Goal: Task Accomplishment & Management: Manage account settings

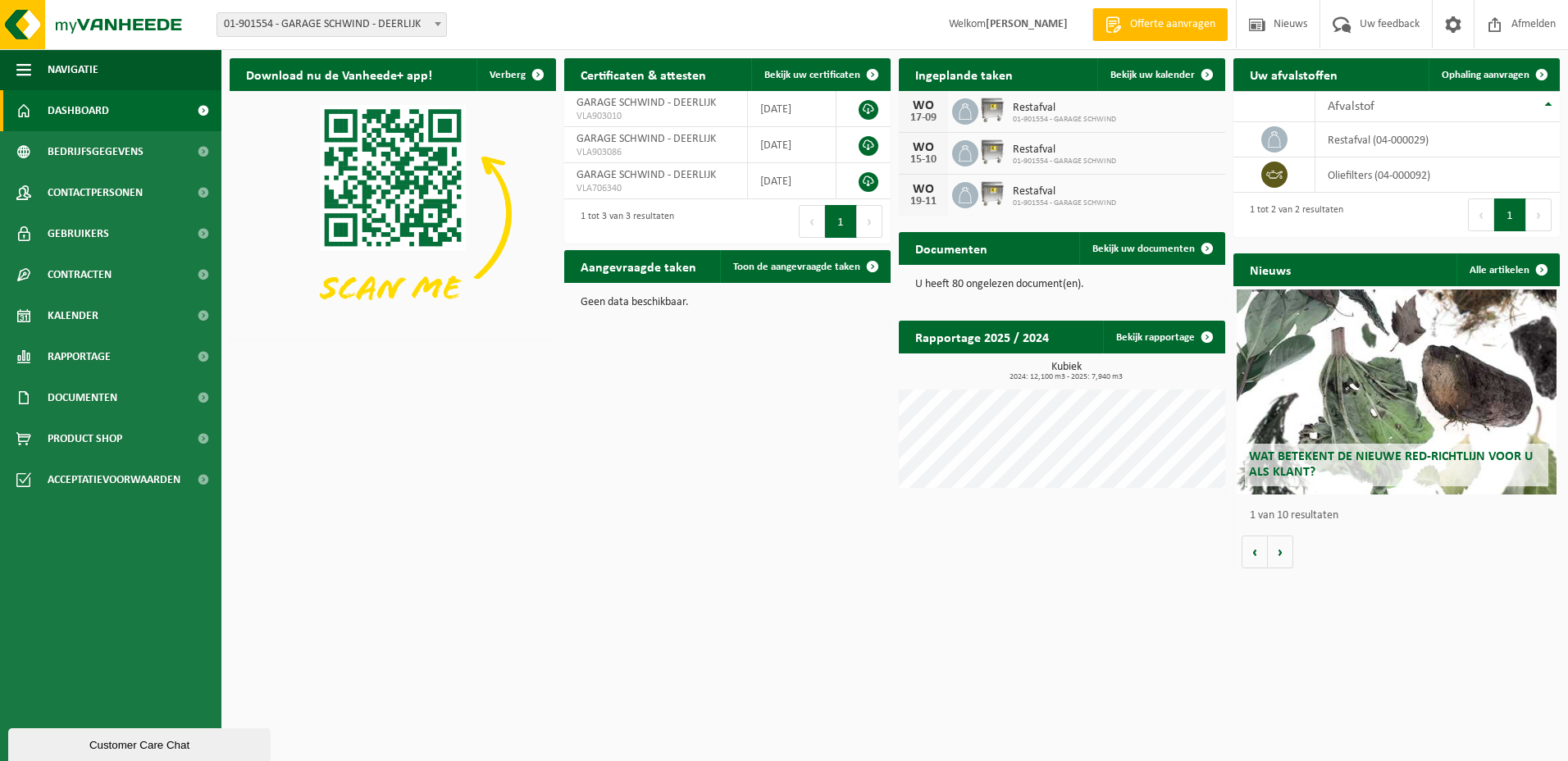
click at [993, 109] on img at bounding box center [992, 109] width 28 height 28
click at [1147, 73] on span "Bekijk uw kalender" at bounding box center [1152, 75] width 84 height 11
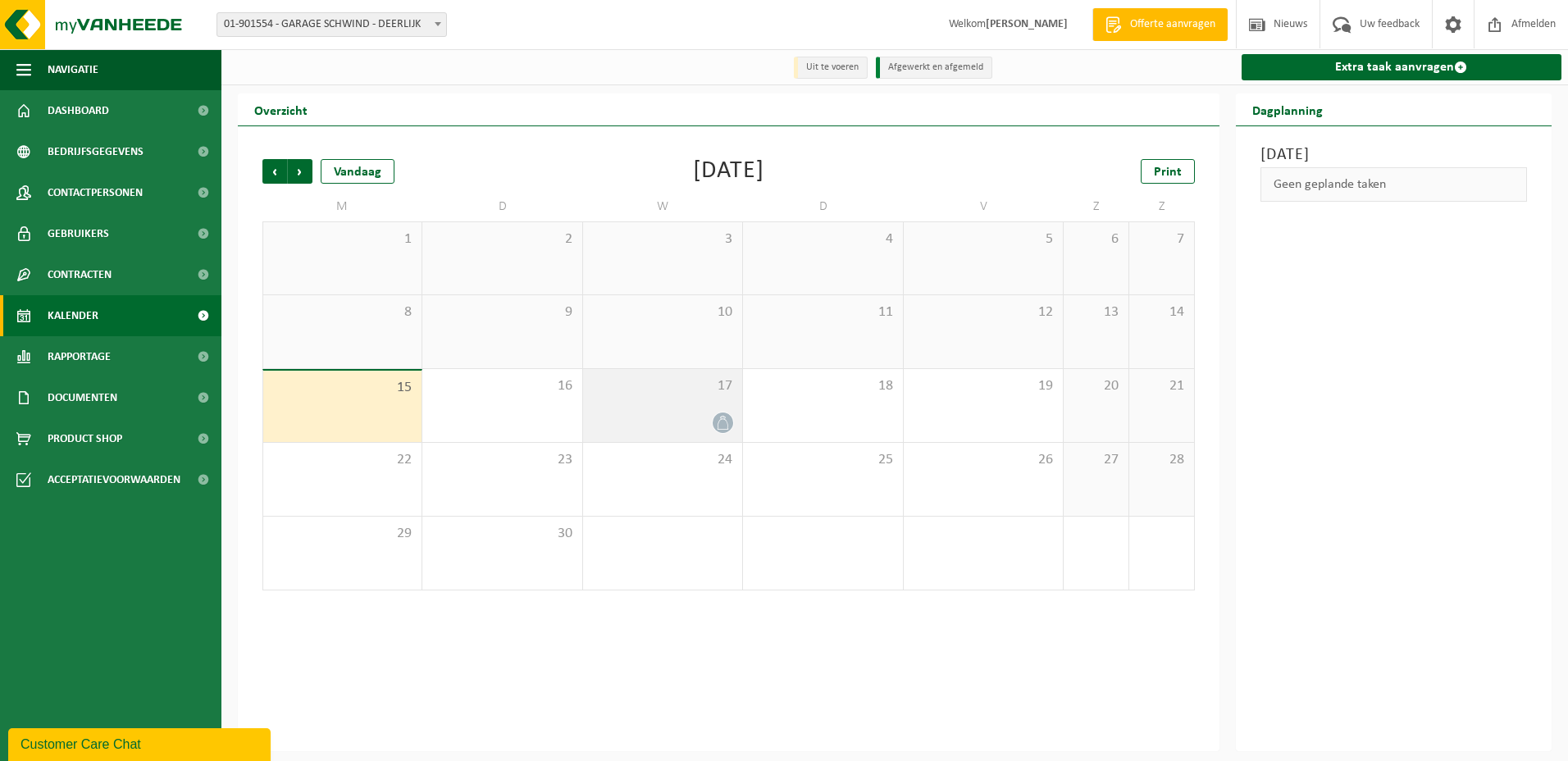
click at [717, 421] on icon at bounding box center [723, 422] width 14 height 14
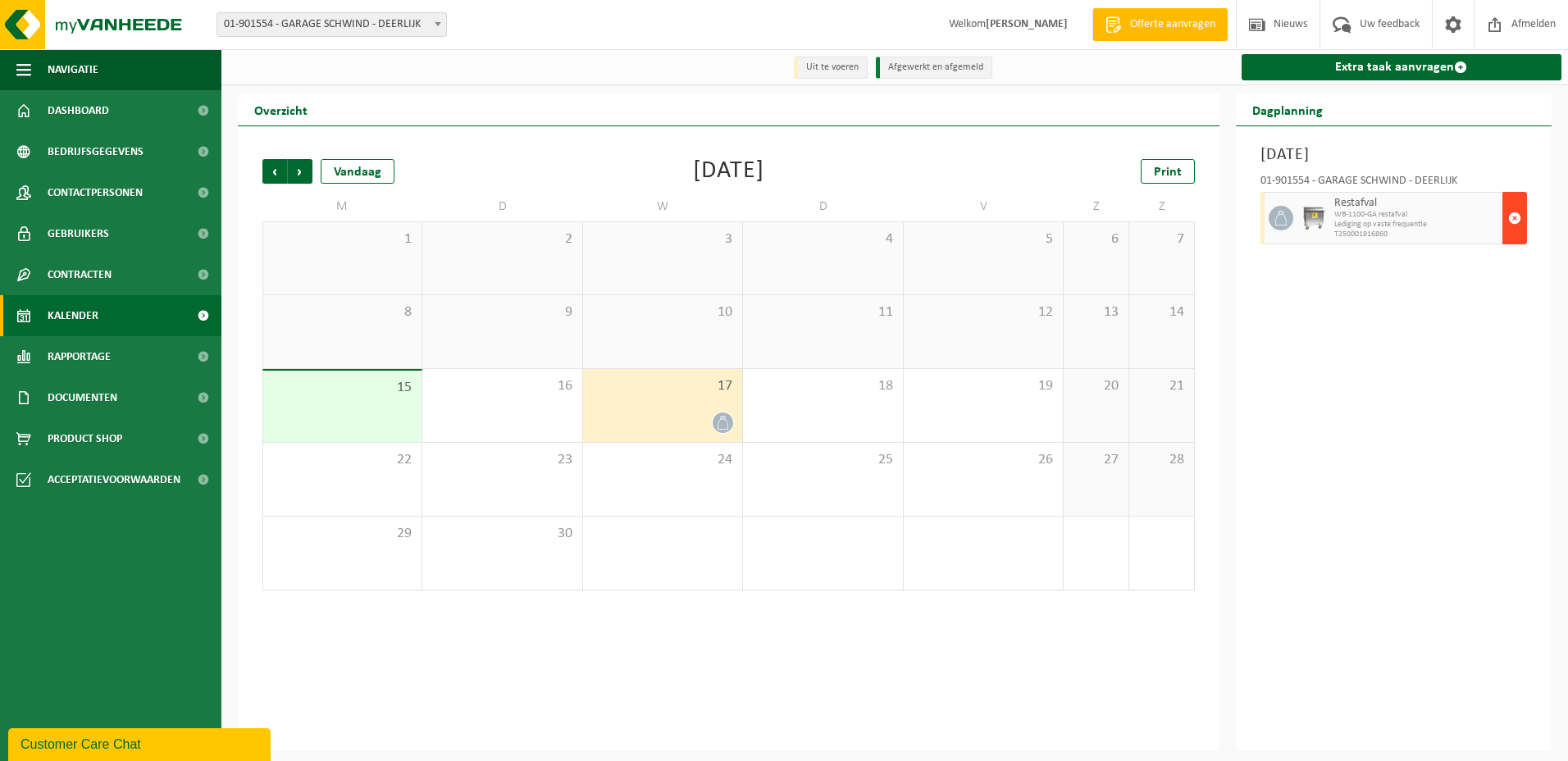
click at [1512, 219] on span "button" at bounding box center [1515, 218] width 13 height 33
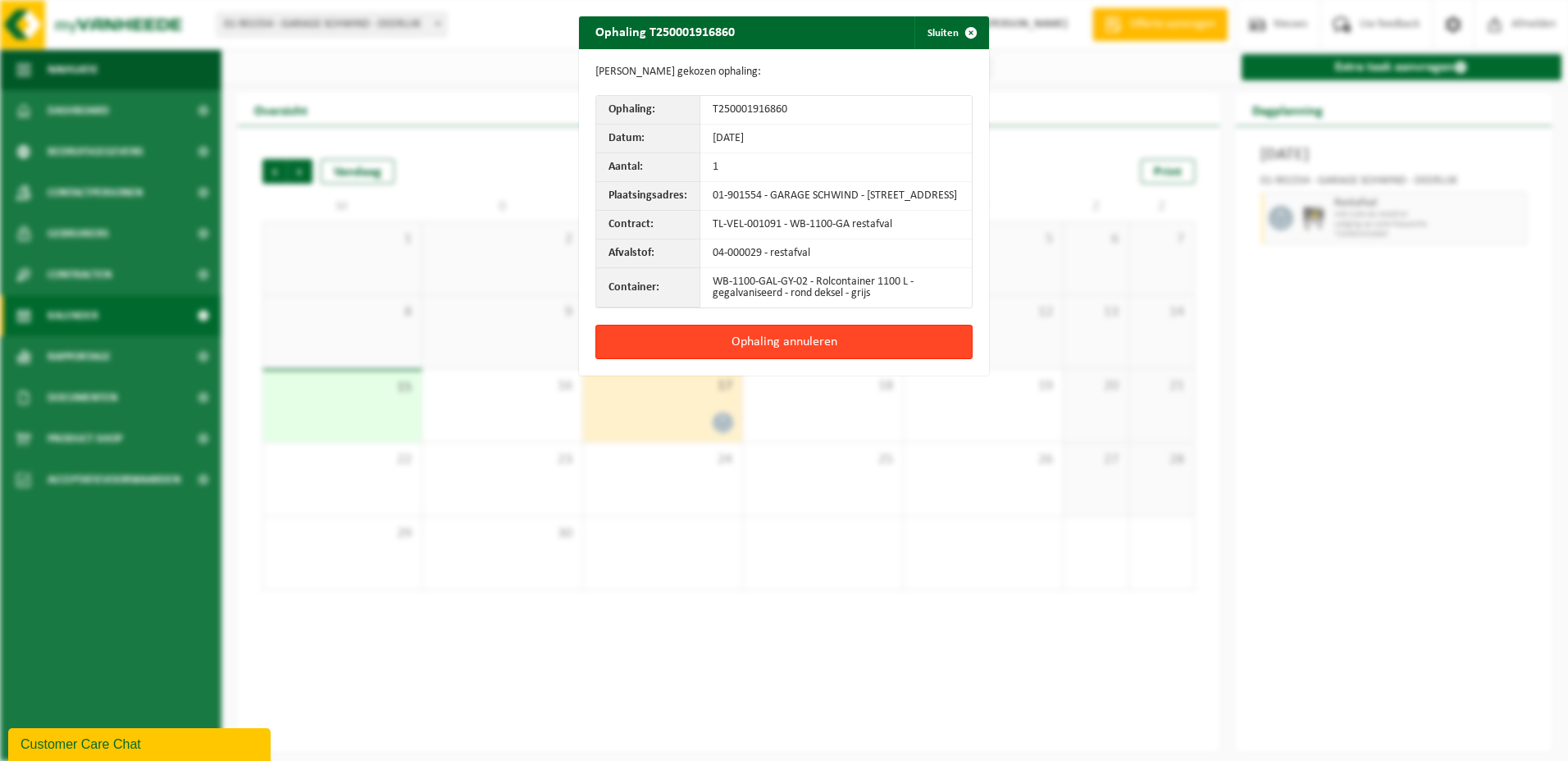
click at [773, 357] on button "Ophaling annuleren" at bounding box center [784, 341] width 378 height 34
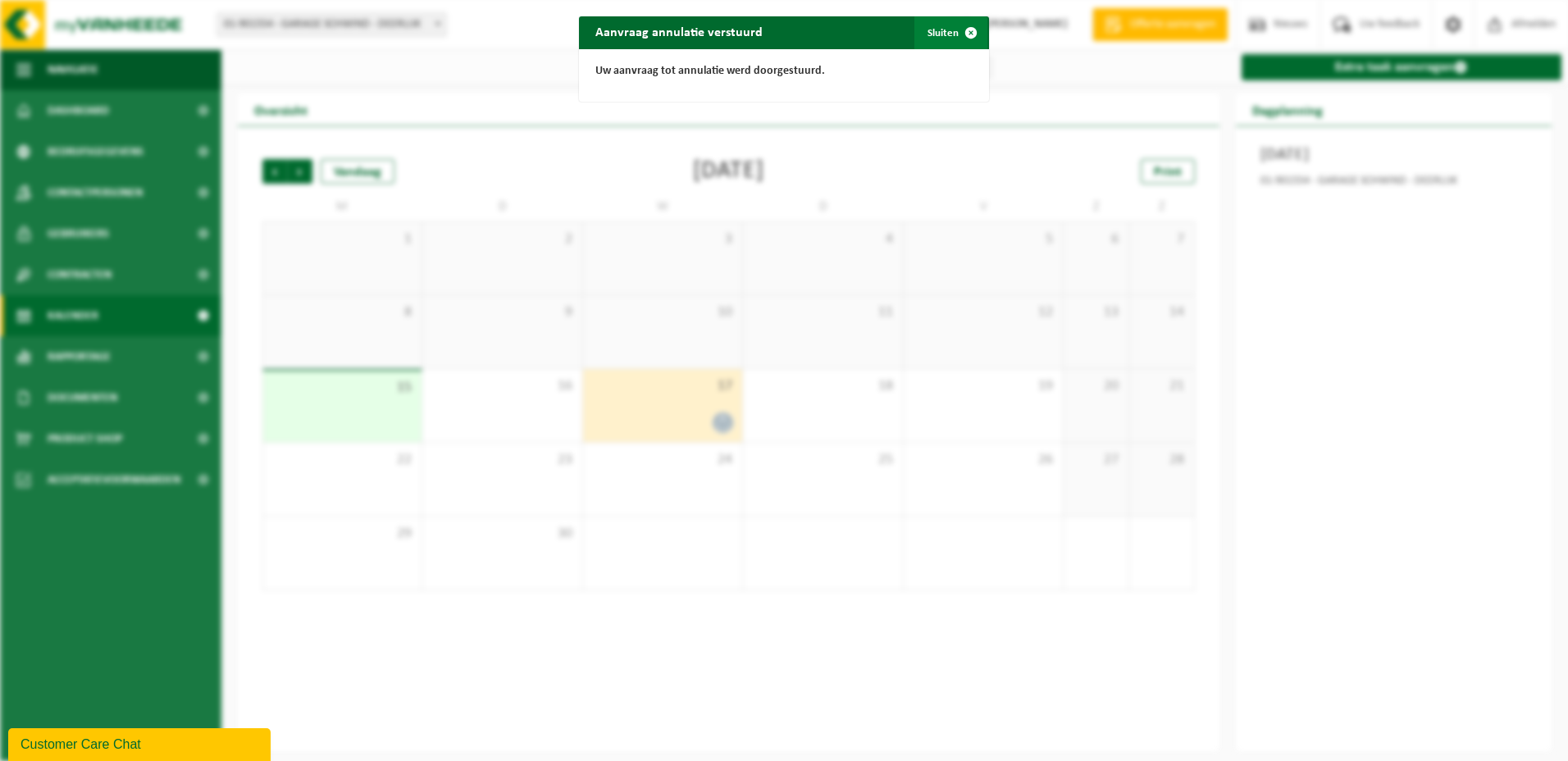
click at [967, 25] on span "button" at bounding box center [971, 33] width 33 height 33
